Goal: Information Seeking & Learning: Learn about a topic

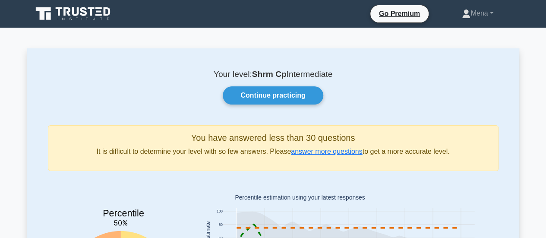
drag, startPoint x: 485, startPoint y: 16, endPoint x: 359, endPoint y: 58, distance: 132.7
drag, startPoint x: 359, startPoint y: 58, endPoint x: 483, endPoint y: 12, distance: 132.2
click at [483, 12] on link "Mena" at bounding box center [477, 13] width 72 height 17
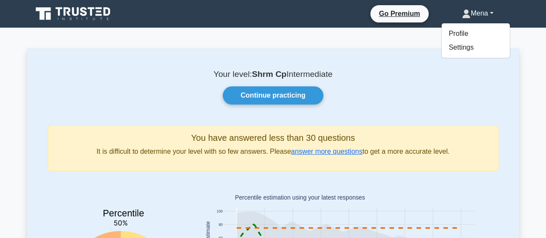
click at [483, 12] on link "Mena" at bounding box center [477, 13] width 72 height 17
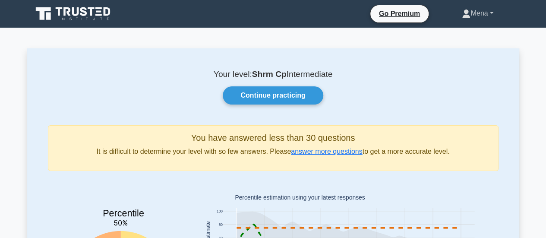
click at [480, 13] on link "Mena" at bounding box center [477, 13] width 72 height 17
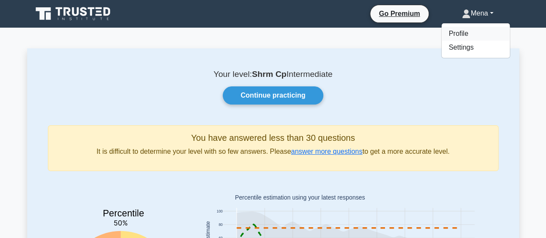
click at [452, 34] on link "Profile" at bounding box center [475, 34] width 68 height 14
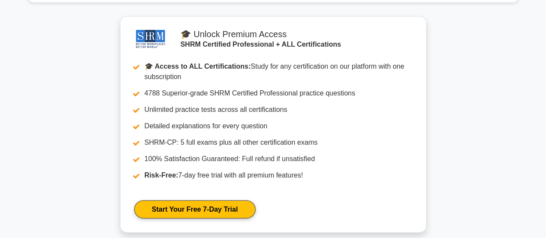
scroll to position [1122, 0]
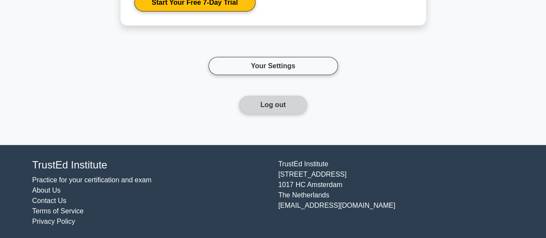
click at [288, 100] on button "Log out" at bounding box center [273, 105] width 68 height 18
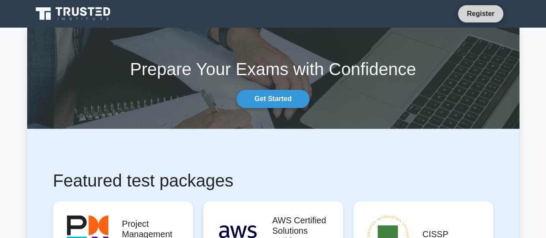
click at [477, 16] on link "Register" at bounding box center [480, 13] width 38 height 11
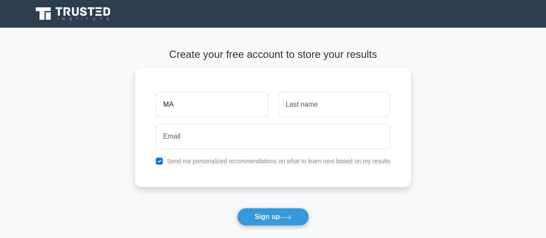
type input "M"
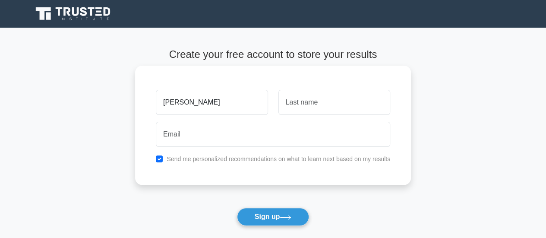
type input "Manal"
click at [355, 110] on input "text" at bounding box center [334, 102] width 112 height 25
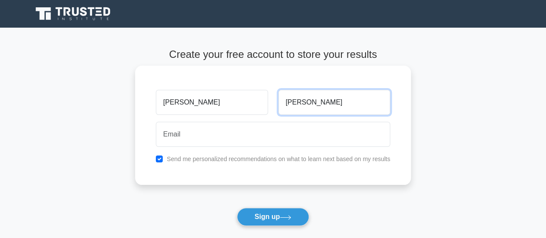
drag, startPoint x: 310, startPoint y: 107, endPoint x: 281, endPoint y: 106, distance: 29.3
click at [281, 106] on input "Ahmed" at bounding box center [334, 102] width 112 height 25
type input "Mudawi"
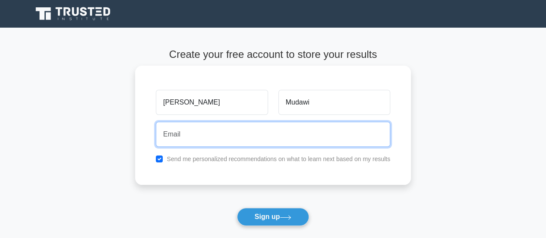
click at [217, 136] on input "email" at bounding box center [273, 134] width 234 height 25
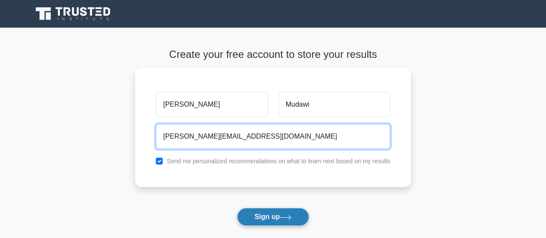
type input "manal.shrm2025@gmail.com"
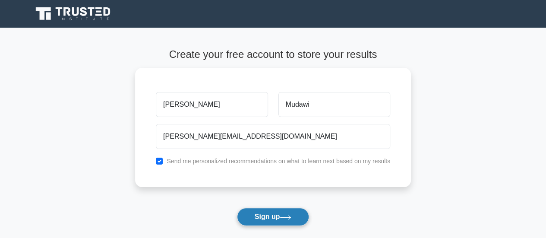
click at [265, 210] on button "Sign up" at bounding box center [273, 216] width 72 height 18
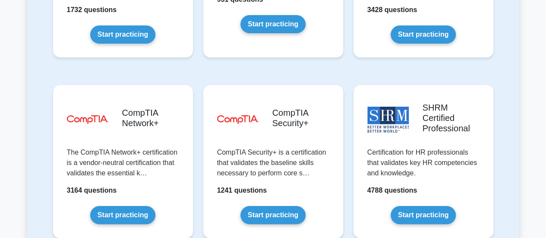
scroll to position [1638, 0]
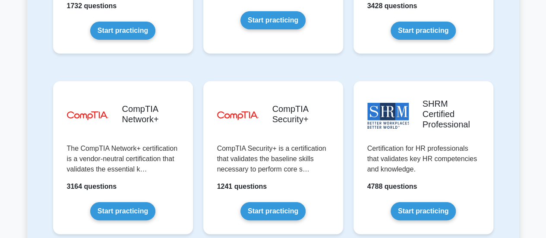
drag, startPoint x: 550, startPoint y: 14, endPoint x: 552, endPoint y: 136, distance: 121.6
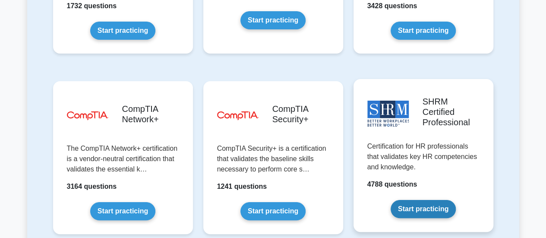
click at [423, 200] on link "Start practicing" at bounding box center [422, 209] width 65 height 18
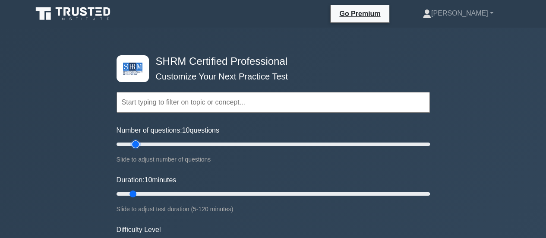
click at [136, 144] on input "Number of questions: 10 questions" at bounding box center [272, 144] width 313 height 10
drag, startPoint x: 138, startPoint y: 143, endPoint x: 211, endPoint y: 147, distance: 73.0
type input "65"
click at [211, 147] on input "Number of questions: 65 questions" at bounding box center [272, 144] width 313 height 10
type input "15"
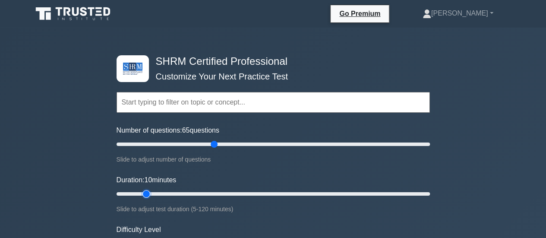
click at [146, 193] on input "Duration: 10 minutes" at bounding box center [272, 193] width 313 height 10
drag, startPoint x: 216, startPoint y: 142, endPoint x: 323, endPoint y: 137, distance: 107.5
type input "135"
click at [323, 139] on input "Number of questions: 135 questions" at bounding box center [272, 144] width 313 height 10
drag, startPoint x: 147, startPoint y: 191, endPoint x: 428, endPoint y: 190, distance: 280.3
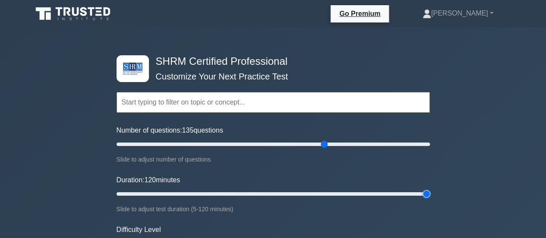
type input "120"
click at [428, 190] on input "Duration: 120 minutes" at bounding box center [272, 193] width 313 height 10
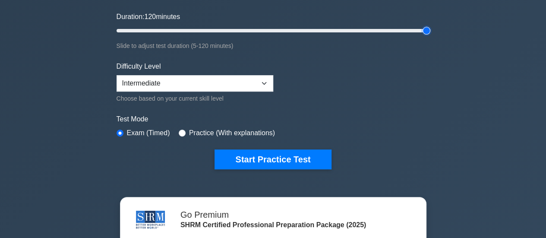
scroll to position [169, 0]
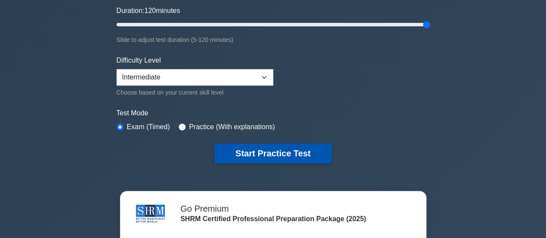
click at [269, 150] on button "Start Practice Test" at bounding box center [272, 153] width 116 height 20
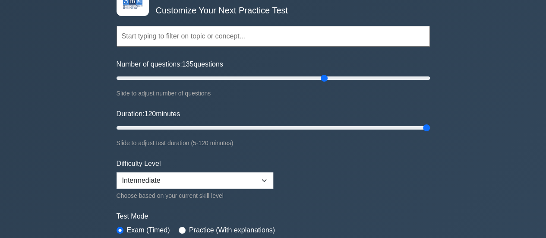
scroll to position [63, 0]
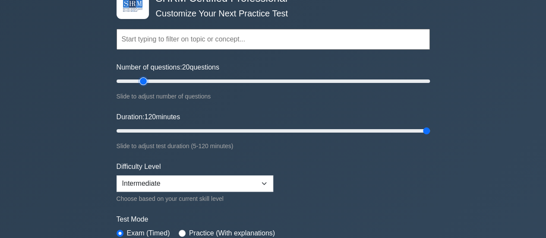
drag, startPoint x: 323, startPoint y: 78, endPoint x: 141, endPoint y: 84, distance: 182.9
type input "20"
click at [141, 84] on input "Number of questions: 20 questions" at bounding box center [272, 81] width 313 height 10
drag, startPoint x: 426, startPoint y: 131, endPoint x: 181, endPoint y: 130, distance: 244.5
type input "30"
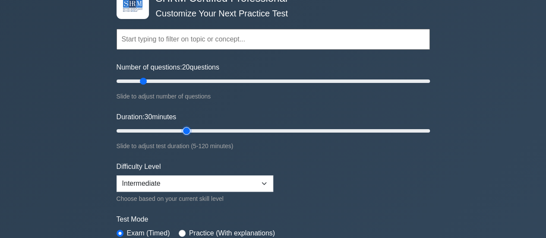
click at [181, 130] on input "Duration: 30 minutes" at bounding box center [272, 130] width 313 height 10
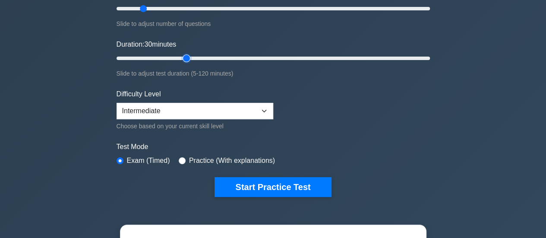
scroll to position [157, 0]
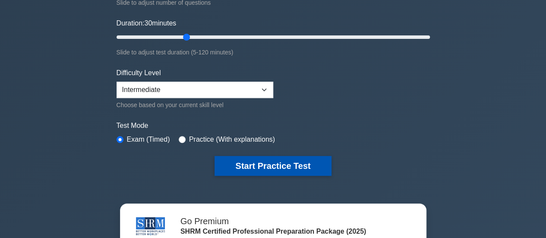
click at [314, 159] on button "Start Practice Test" at bounding box center [272, 166] width 116 height 20
click at [249, 160] on button "Start Practice Test" at bounding box center [272, 166] width 116 height 20
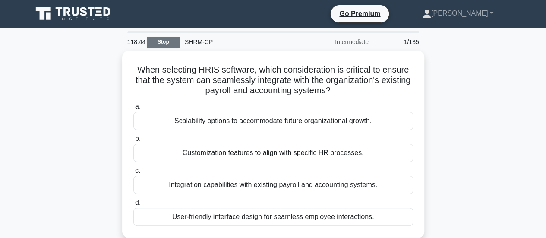
click at [159, 44] on link "Stop" at bounding box center [163, 42] width 32 height 11
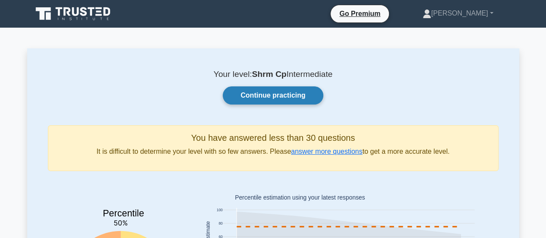
click at [271, 95] on link "Continue practicing" at bounding box center [273, 95] width 100 height 18
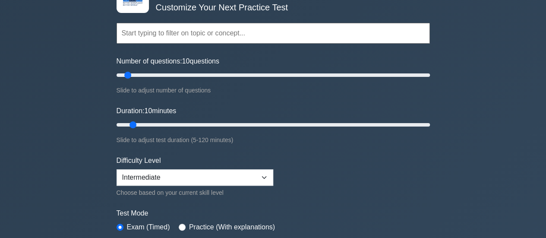
scroll to position [50, 0]
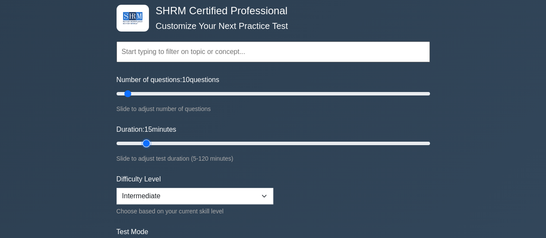
drag, startPoint x: 134, startPoint y: 144, endPoint x: 141, endPoint y: 143, distance: 7.0
type input "15"
click at [141, 143] on input "Duration: 15 minutes" at bounding box center [272, 143] width 313 height 10
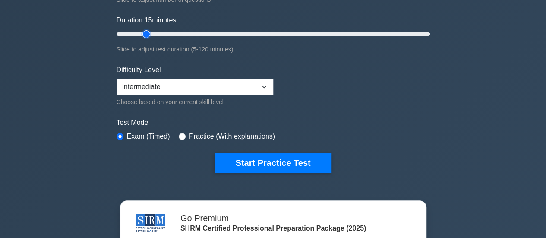
scroll to position [181, 0]
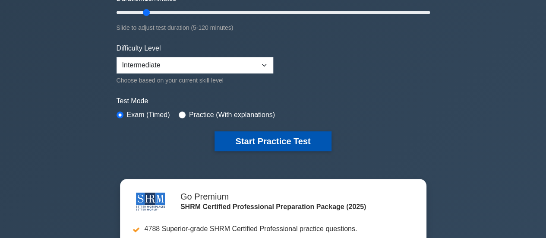
click at [266, 142] on button "Start Practice Test" at bounding box center [272, 141] width 116 height 20
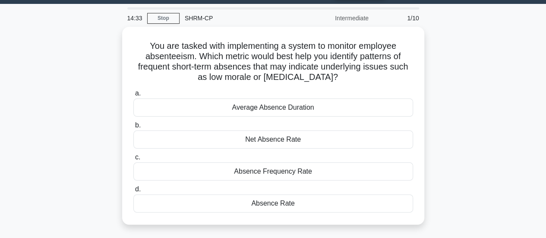
scroll to position [24, 0]
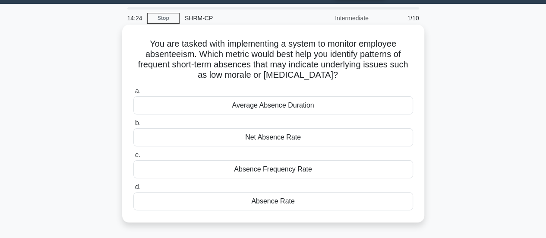
click at [262, 168] on div "Absence Frequency Rate" at bounding box center [272, 169] width 279 height 18
click at [133, 158] on input "c. Absence Frequency Rate" at bounding box center [133, 155] width 0 height 6
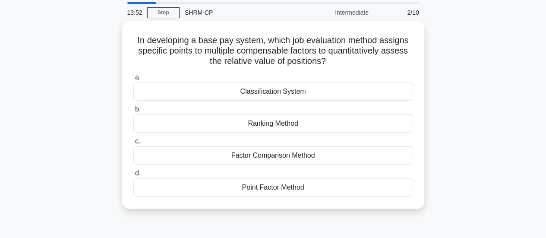
scroll to position [28, 0]
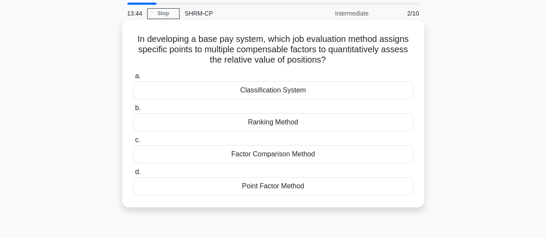
click at [277, 122] on div "Ranking Method" at bounding box center [272, 122] width 279 height 18
click at [133, 111] on input "b. Ranking Method" at bounding box center [133, 108] width 0 height 6
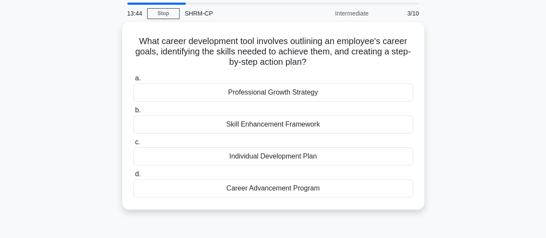
scroll to position [0, 0]
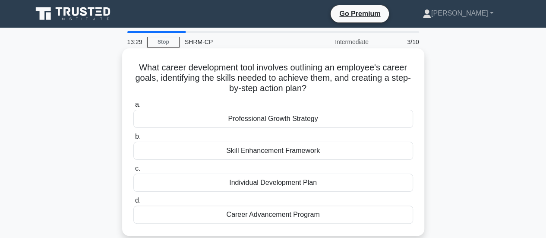
click at [251, 215] on div "Career Advancement Program" at bounding box center [272, 214] width 279 height 18
click at [133, 203] on input "d. Career Advancement Program" at bounding box center [133, 201] width 0 height 6
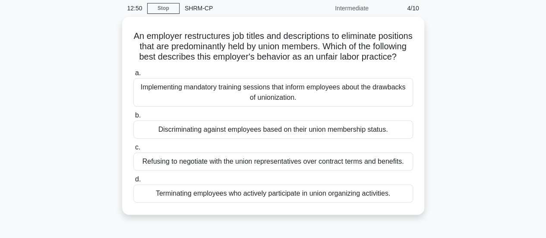
scroll to position [33, 0]
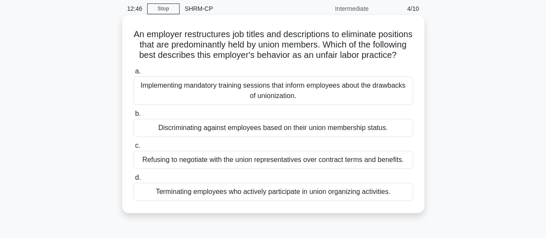
click at [309, 100] on div "Implementing mandatory training sessions that inform employees about the drawba…" at bounding box center [272, 90] width 279 height 28
click at [133, 74] on input "a. Implementing mandatory training sessions that inform employees about the dra…" at bounding box center [133, 72] width 0 height 6
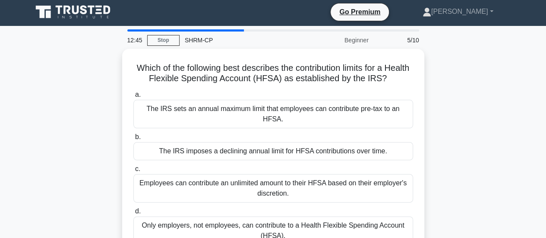
scroll to position [0, 0]
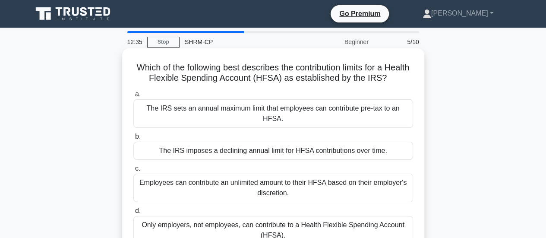
click at [235, 144] on div "The IRS imposes a declining annual limit for HFSA contributions over time." at bounding box center [272, 150] width 279 height 18
click at [133, 139] on input "b. The IRS imposes a declining annual limit for HFSA contributions over time." at bounding box center [133, 137] width 0 height 6
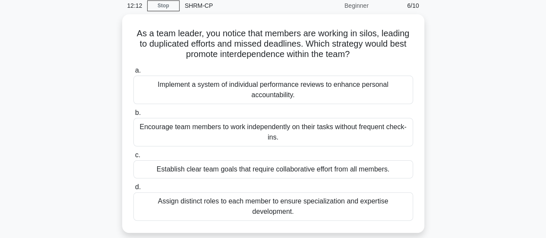
scroll to position [43, 0]
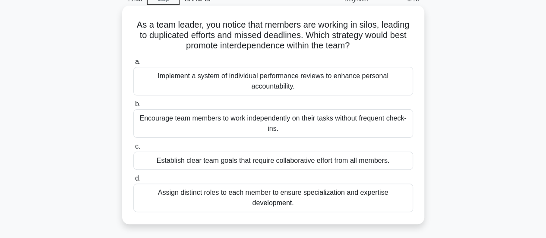
click at [283, 84] on div "Implement a system of individual performance reviews to enhance personal accoun…" at bounding box center [272, 81] width 279 height 28
click at [133, 65] on input "a. Implement a system of individual performance reviews to enhance personal acc…" at bounding box center [133, 62] width 0 height 6
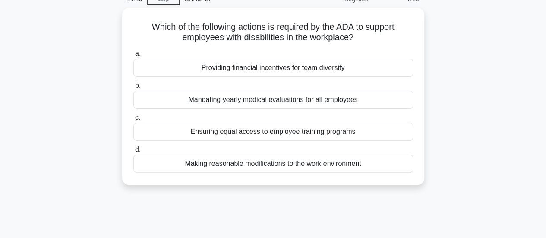
scroll to position [0, 0]
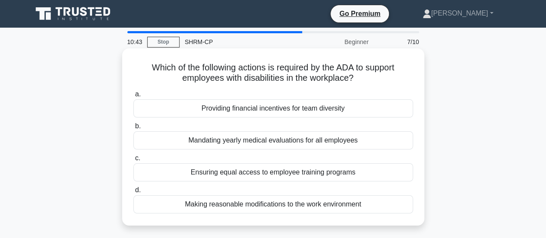
click at [247, 172] on div "Ensuring equal access to employee training programs" at bounding box center [272, 172] width 279 height 18
click at [133, 161] on input "c. Ensuring equal access to employee training programs" at bounding box center [133, 158] width 0 height 6
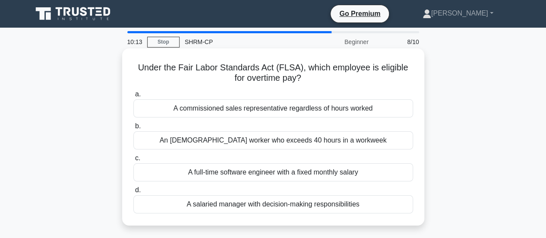
click at [255, 144] on div "An [DEMOGRAPHIC_DATA] worker who exceeds 40 hours in a workweek" at bounding box center [272, 140] width 279 height 18
click at [133, 129] on input "b. An hourly worker who exceeds 40 hours in a workweek" at bounding box center [133, 126] width 0 height 6
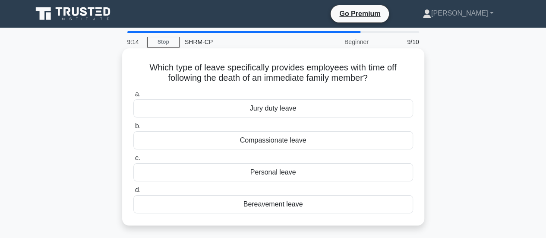
drag, startPoint x: 147, startPoint y: 66, endPoint x: 321, endPoint y: 217, distance: 230.8
click at [321, 217] on div "Which type of leave specifically provides employees with time off following the…" at bounding box center [272, 137] width 295 height 170
copy div "Which type of leave specifically provides employees with time off following the…"
click at [188, 188] on label "d. Bereavement leave" at bounding box center [272, 199] width 279 height 28
click at [133, 188] on input "d. Bereavement leave" at bounding box center [133, 190] width 0 height 6
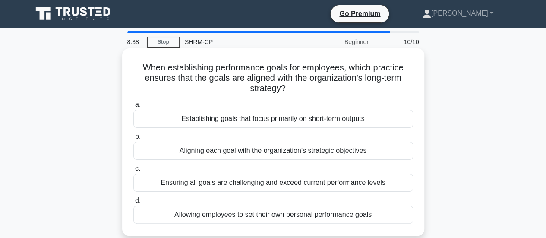
click at [221, 154] on div "Aligning each goal with the organization's strategic objectives" at bounding box center [272, 150] width 279 height 18
click at [133, 139] on input "b. Aligning each goal with the organization's strategic objectives" at bounding box center [133, 137] width 0 height 6
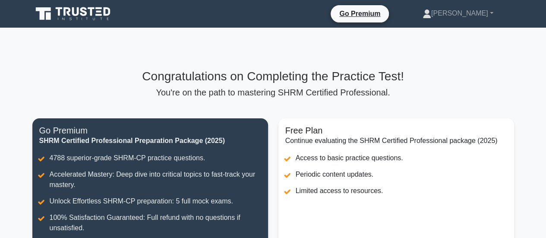
drag, startPoint x: 552, startPoint y: 52, endPoint x: 379, endPoint y: 112, distance: 182.9
click at [379, 112] on div "Congratulations on Completing the Practice Test! You're on the path to masterin…" at bounding box center [273, 192] width 492 height 246
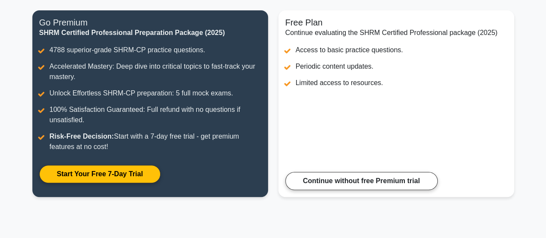
scroll to position [213, 0]
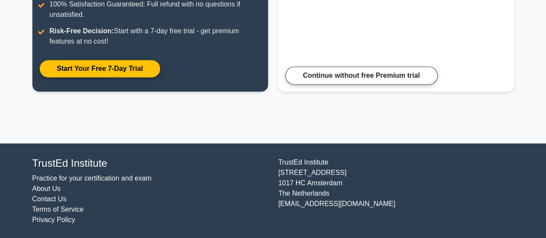
drag, startPoint x: 549, startPoint y: 153, endPoint x: 316, endPoint y: 116, distance: 235.7
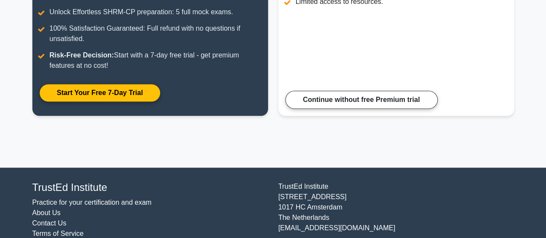
scroll to position [191, 0]
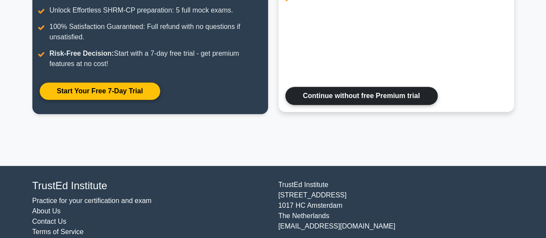
click at [362, 94] on link "Continue without free Premium trial" at bounding box center [361, 96] width 152 height 18
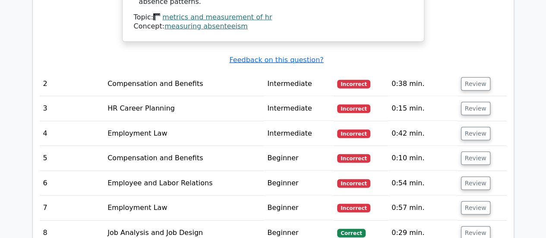
scroll to position [1035, 0]
click at [472, 77] on button "Review" at bounding box center [475, 83] width 29 height 13
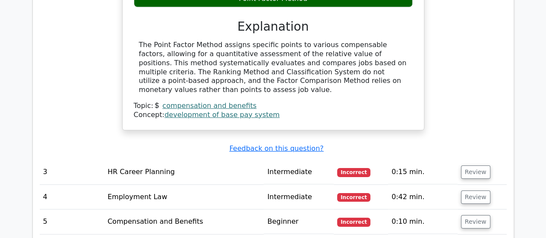
scroll to position [1295, 0]
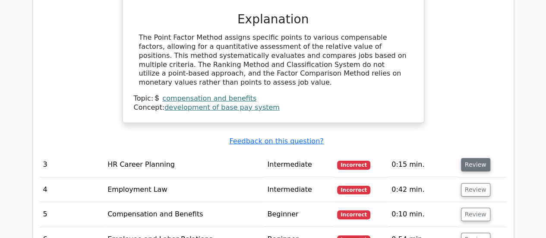
click at [476, 158] on button "Review" at bounding box center [475, 164] width 29 height 13
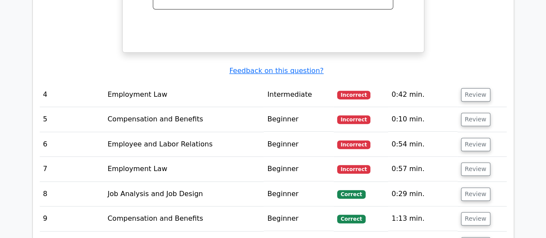
scroll to position [1742, 0]
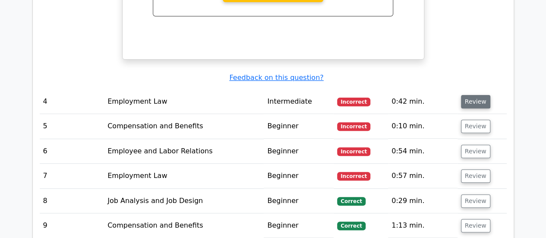
click at [464, 95] on button "Review" at bounding box center [475, 101] width 29 height 13
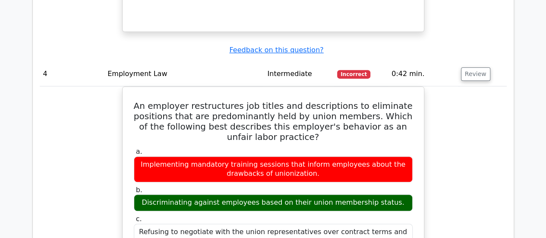
scroll to position [1782, 0]
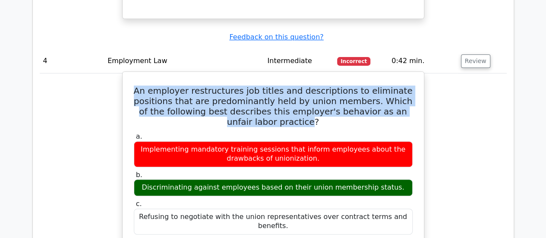
drag, startPoint x: 147, startPoint y: 24, endPoint x: 285, endPoint y: 62, distance: 142.3
copy h5 "An employer restructures job titles and descriptions to eliminate positions tha…"
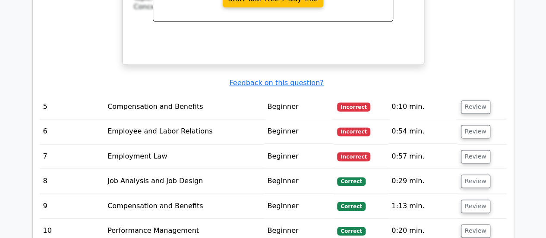
scroll to position [2161, 0]
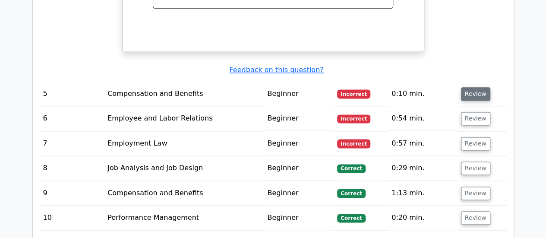
click at [477, 87] on button "Review" at bounding box center [475, 93] width 29 height 13
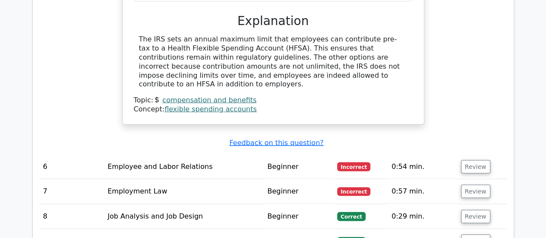
scroll to position [2462, 0]
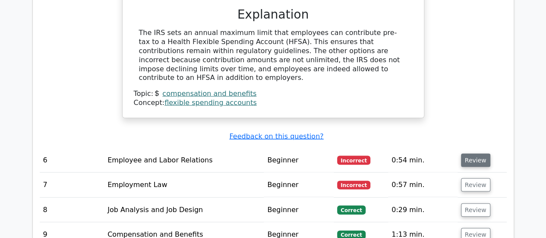
click at [475, 154] on button "Review" at bounding box center [475, 160] width 29 height 13
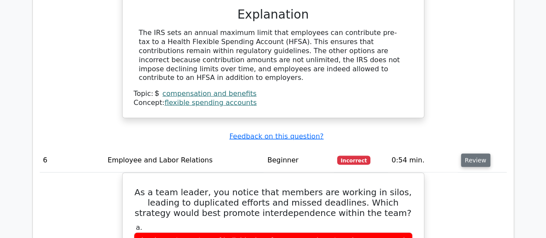
click at [475, 154] on button "Review" at bounding box center [475, 160] width 29 height 13
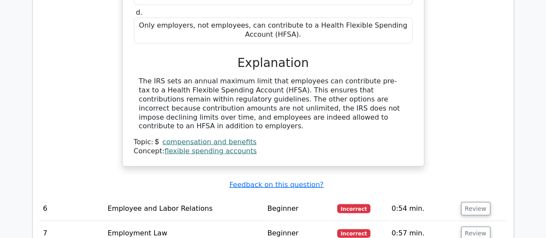
scroll to position [2421, 0]
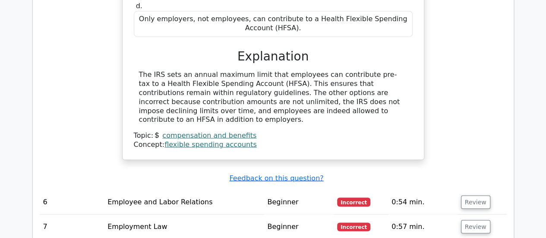
click at [486, 189] on td "Review" at bounding box center [481, 201] width 49 height 25
click at [479, 195] on button "Review" at bounding box center [475, 201] width 29 height 13
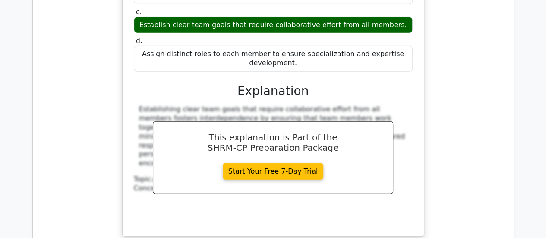
scroll to position [2867, 0]
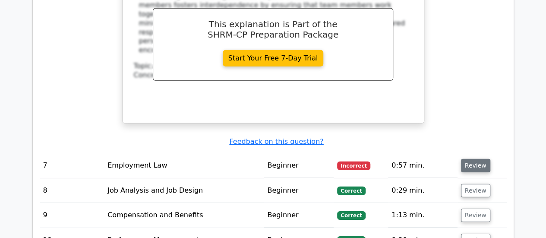
click at [463, 159] on button "Review" at bounding box center [475, 165] width 29 height 13
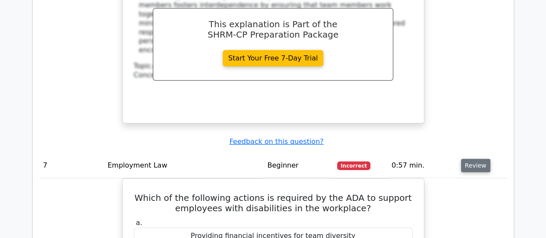
click at [463, 159] on button "Review" at bounding box center [475, 165] width 29 height 13
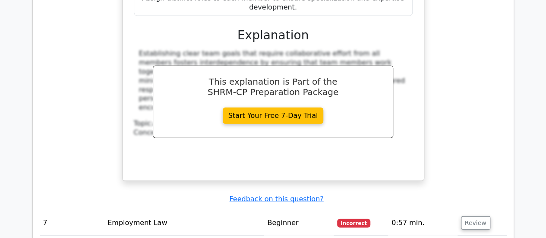
scroll to position [2834, 0]
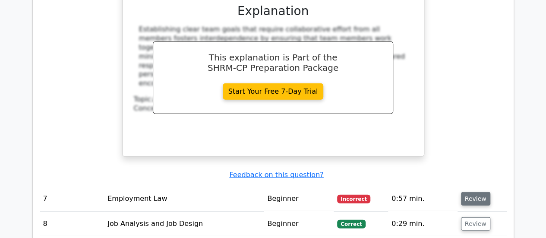
click at [467, 192] on button "Review" at bounding box center [475, 198] width 29 height 13
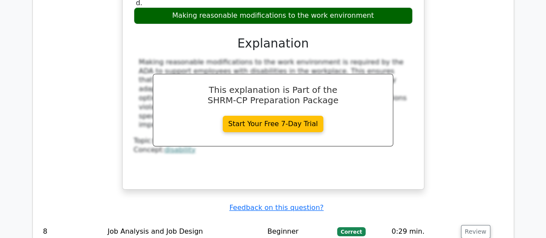
scroll to position [3220, 0]
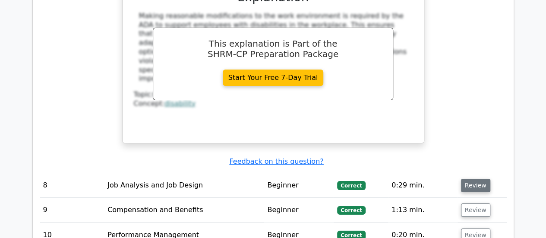
click at [471, 179] on button "Review" at bounding box center [475, 185] width 29 height 13
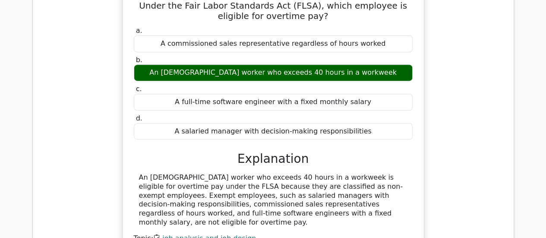
scroll to position [3496, 0]
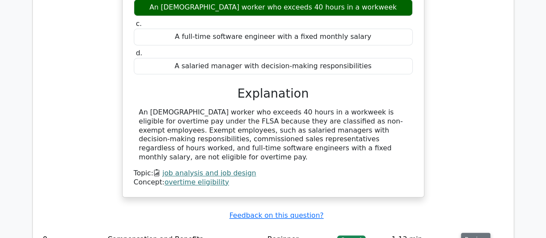
click at [474, 232] on button "Review" at bounding box center [475, 238] width 29 height 13
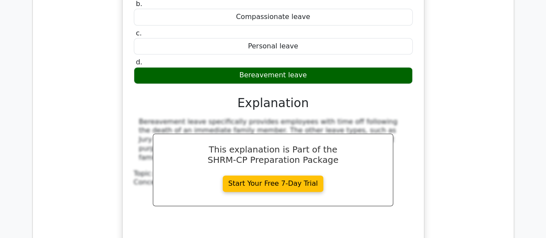
scroll to position [3882, 0]
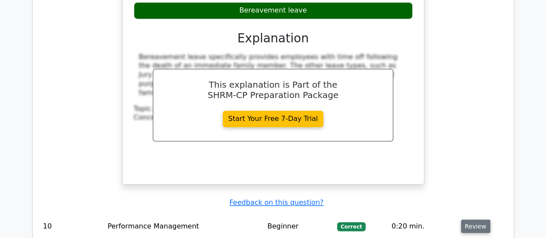
click at [470, 219] on button "Review" at bounding box center [475, 225] width 29 height 13
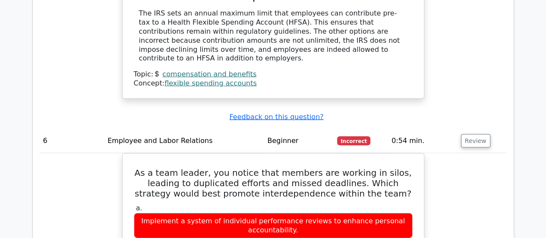
scroll to position [0, 0]
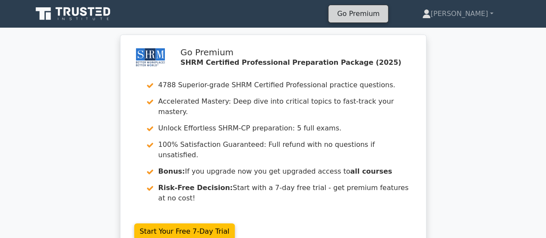
click at [384, 11] on link "Go Premium" at bounding box center [358, 14] width 53 height 12
